Goal: Task Accomplishment & Management: Use online tool/utility

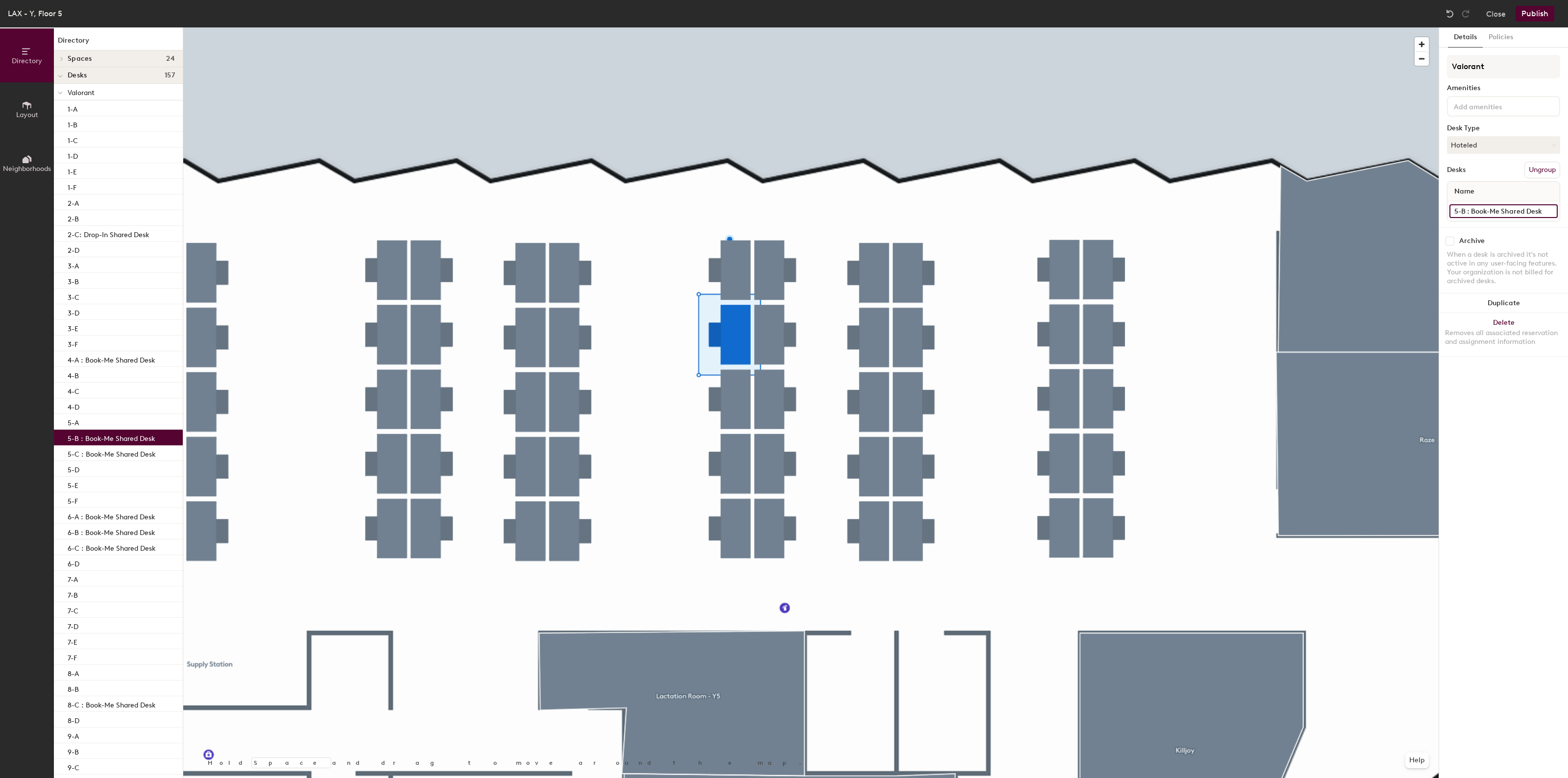
click at [1523, 214] on input "5-B : Book-Me Shared Desk" at bounding box center [1503, 211] width 108 height 14
click at [1542, 211] on input "5-B : Book-Me Shared Desk" at bounding box center [1503, 211] width 108 height 14
type input "5-B"
click at [1479, 145] on button "Hoteled" at bounding box center [1503, 145] width 113 height 18
click at [1480, 172] on div "Assigned" at bounding box center [1496, 175] width 98 height 15
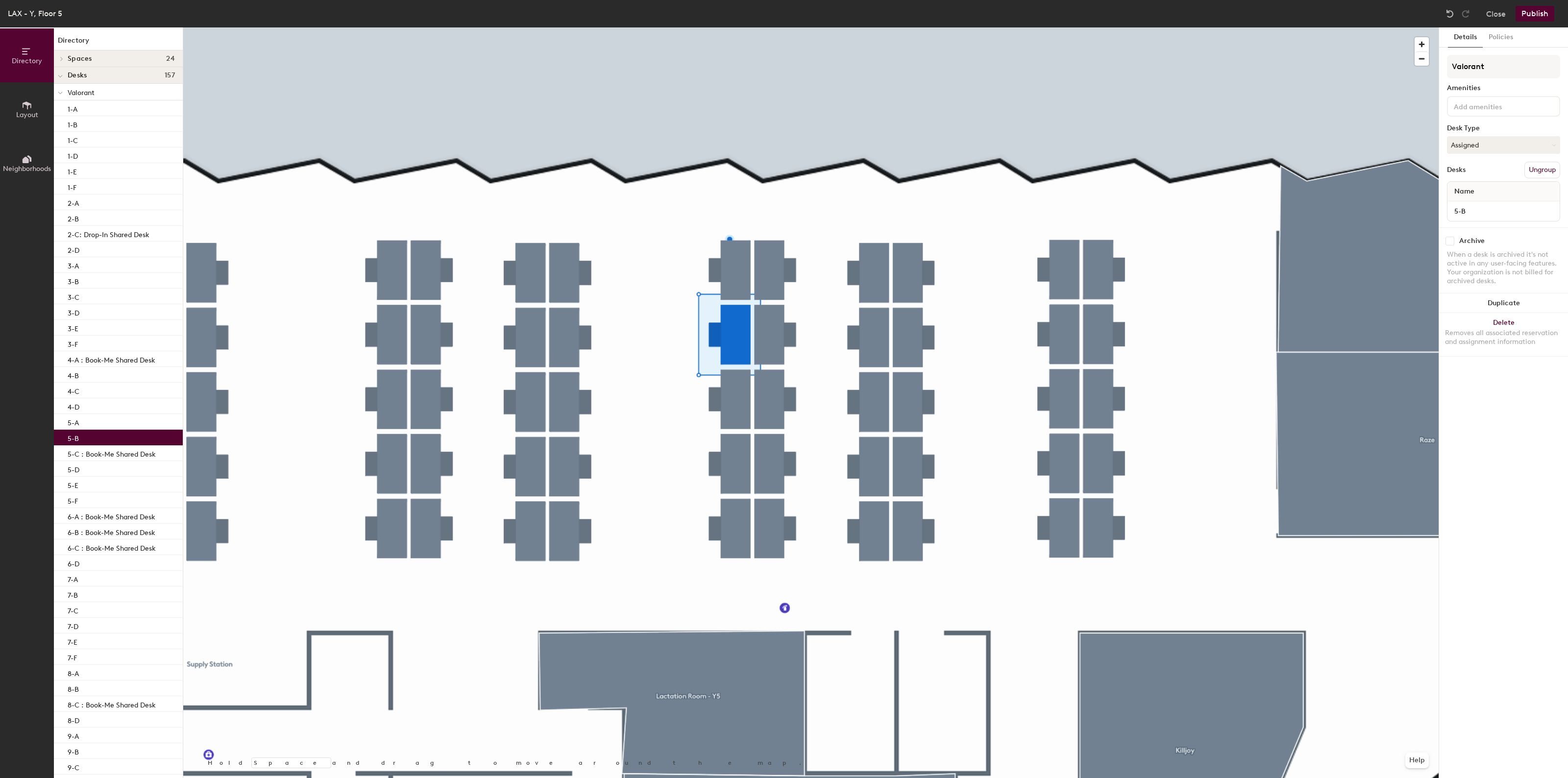
click at [1544, 14] on button "Publish" at bounding box center [1535, 14] width 39 height 16
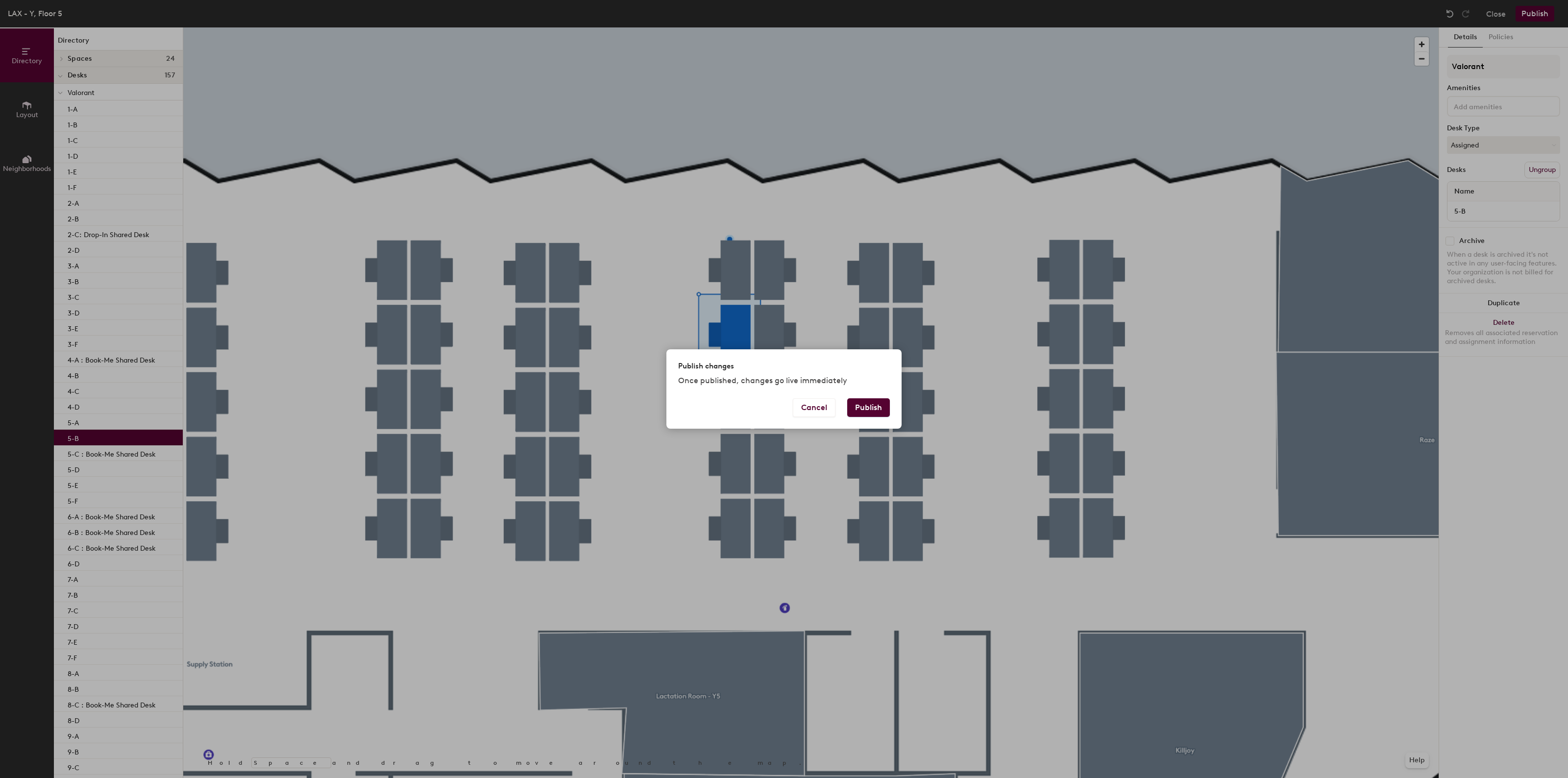
click at [870, 410] on button "Publish" at bounding box center [869, 407] width 43 height 19
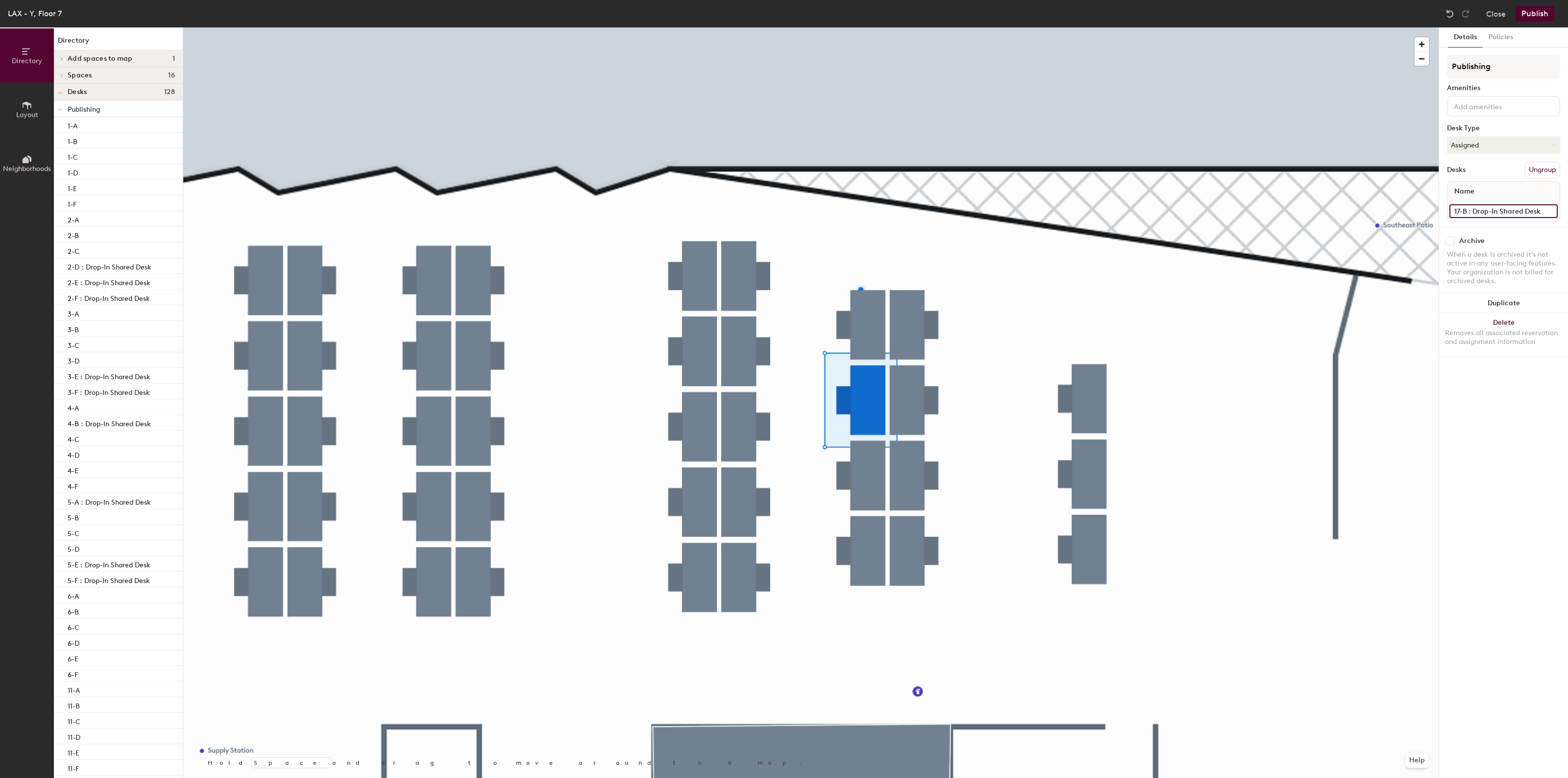
click at [1493, 213] on input "17-B : Drop-In Shared Desk" at bounding box center [1503, 211] width 108 height 14
click at [1554, 222] on div "Publishing Amenities Desk Type Assigned Desks Ungroup Name 17-B : Drop-In Share…" at bounding box center [1503, 141] width 113 height 172
click at [1542, 210] on input "17-B : Drop-In Shared Desk" at bounding box center [1503, 211] width 108 height 14
click at [1542, 210] on input "17-B : Drop-In Shared Desk" at bounding box center [1503, 211] width 108 height 14
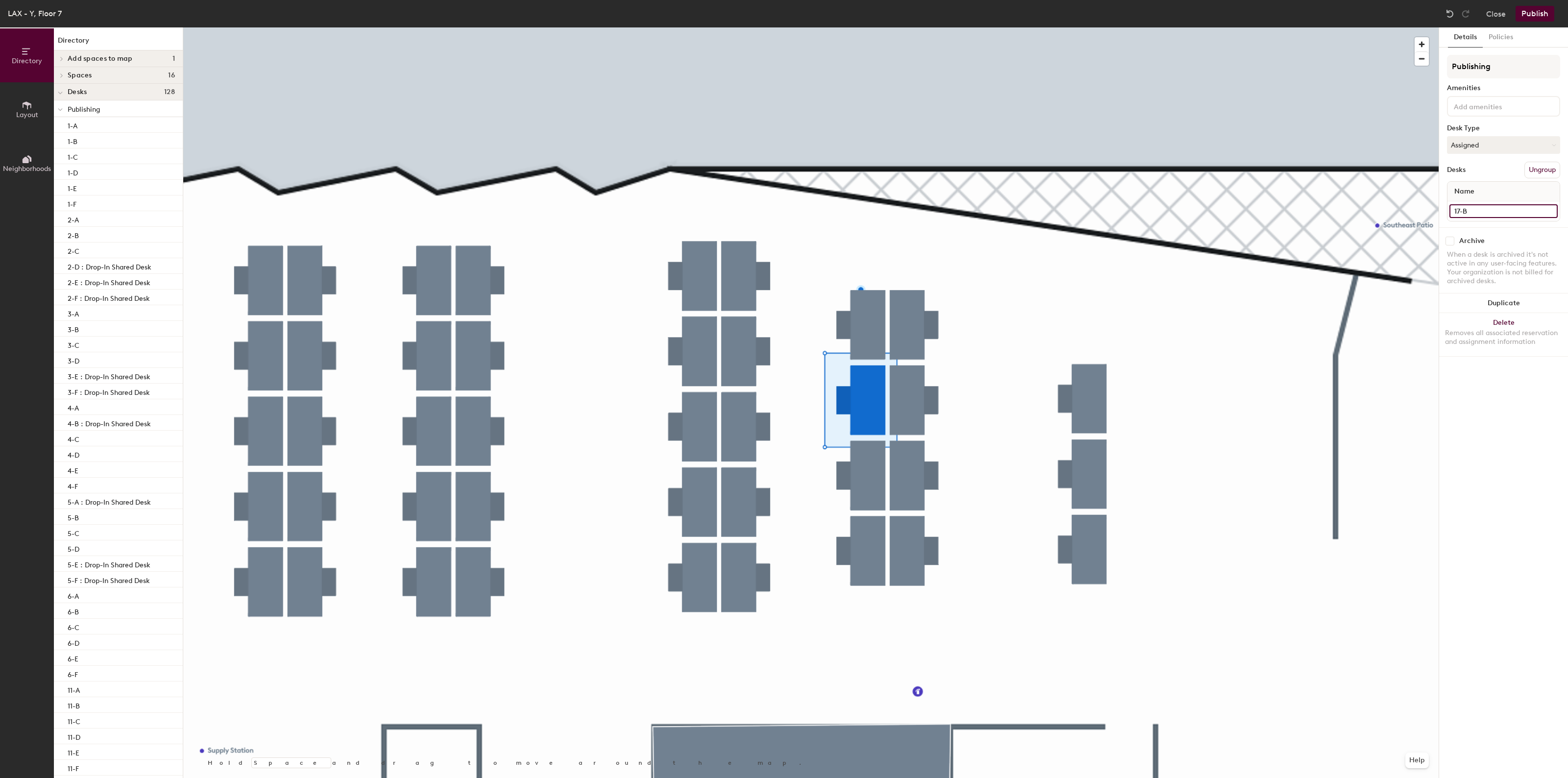
type input "17-B"
click at [1530, 10] on button "Publish" at bounding box center [1535, 14] width 39 height 16
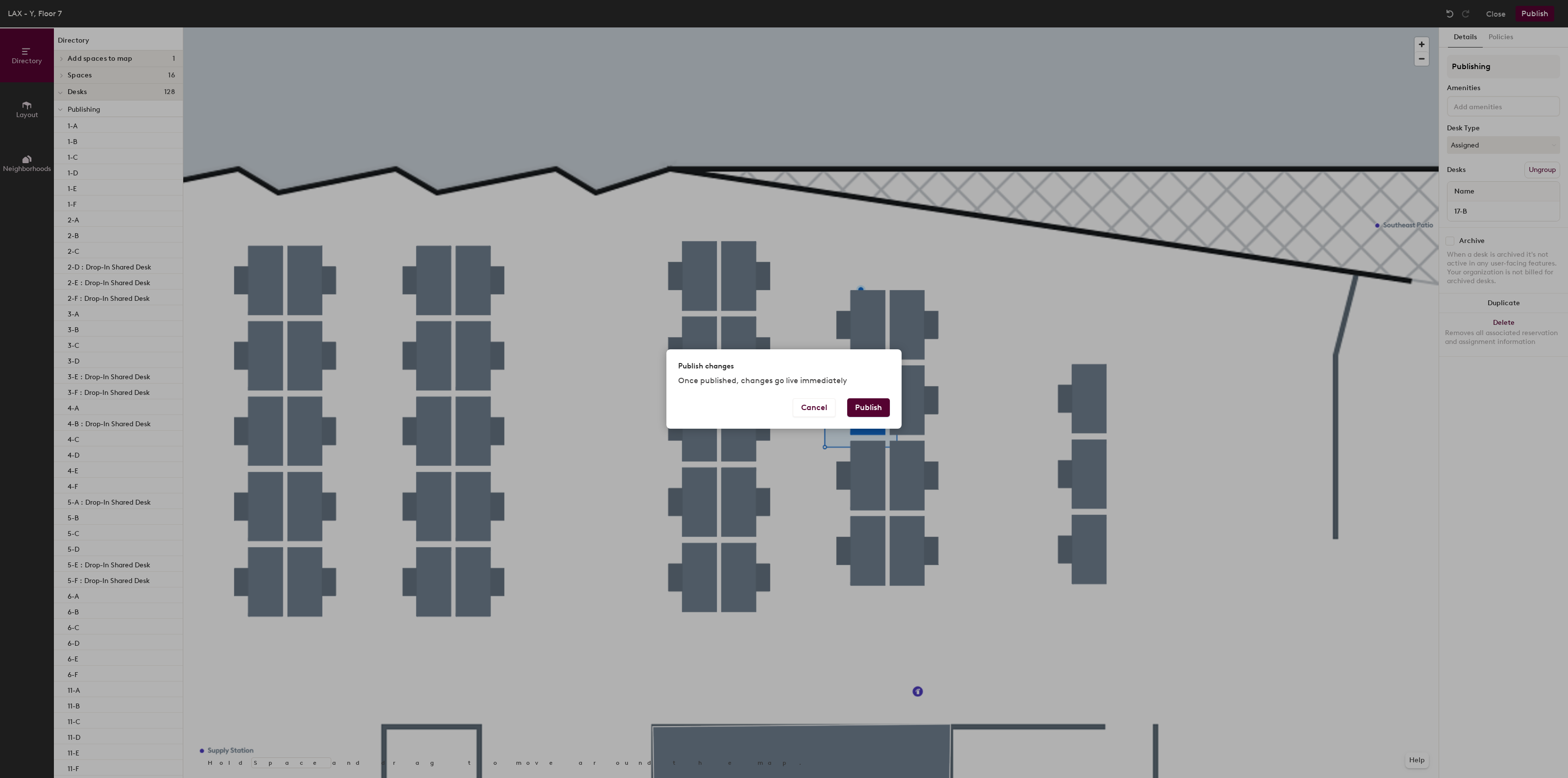
click at [858, 402] on button "Publish" at bounding box center [869, 407] width 43 height 19
